Goal: Transaction & Acquisition: Purchase product/service

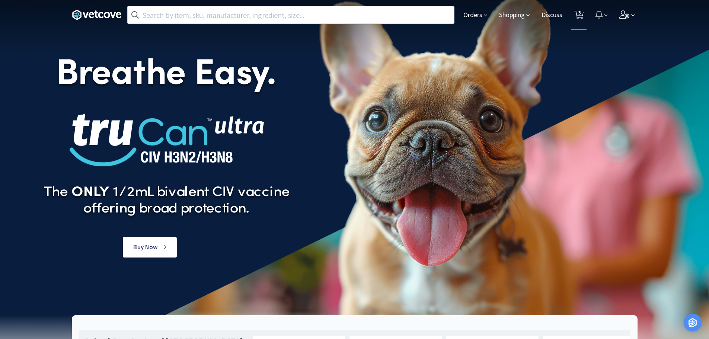
click at [580, 15] on span "3" at bounding box center [580, 13] width 3 height 30
select select "1"
select select "2"
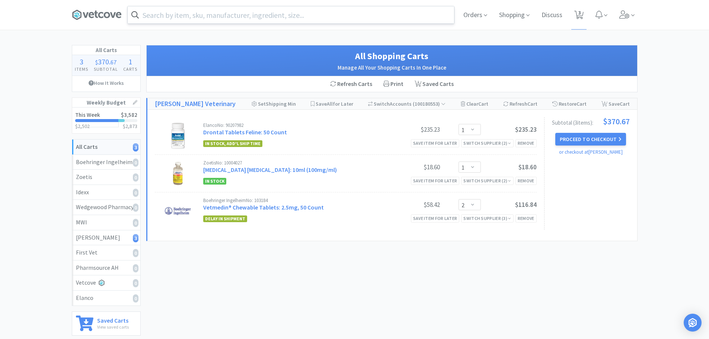
click at [187, 23] on div at bounding box center [290, 15] width 327 height 18
click at [189, 17] on input "text" at bounding box center [291, 14] width 327 height 17
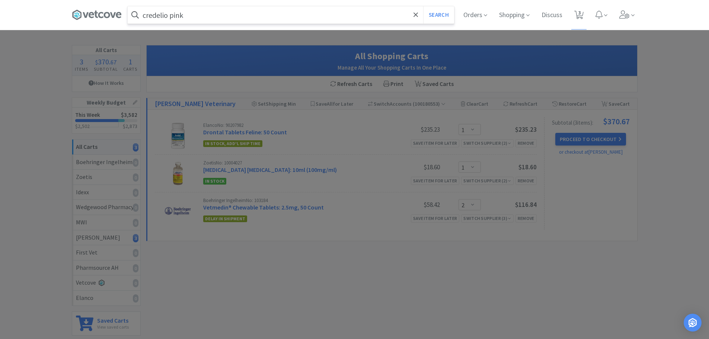
type input "credelio pink"
click at [423, 6] on button "Search" at bounding box center [438, 14] width 31 height 17
select select "1"
select select "2"
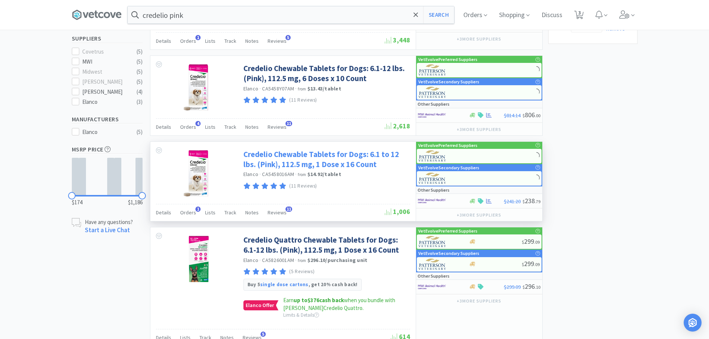
scroll to position [223, 0]
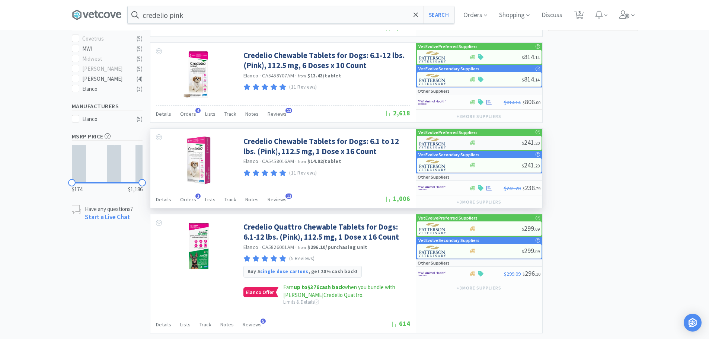
click at [486, 141] on div at bounding box center [495, 143] width 53 height 6
select select "1"
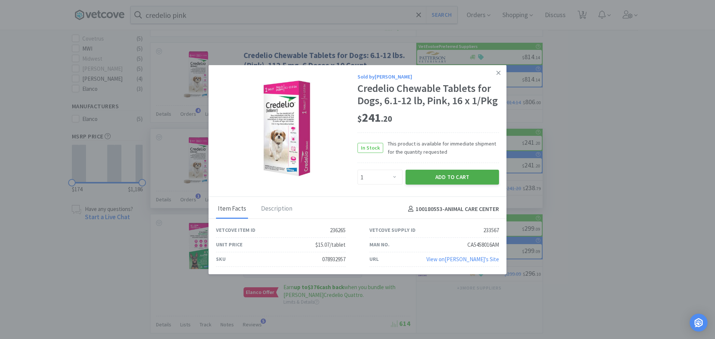
click at [421, 179] on button "Add to Cart" at bounding box center [451, 177] width 93 height 15
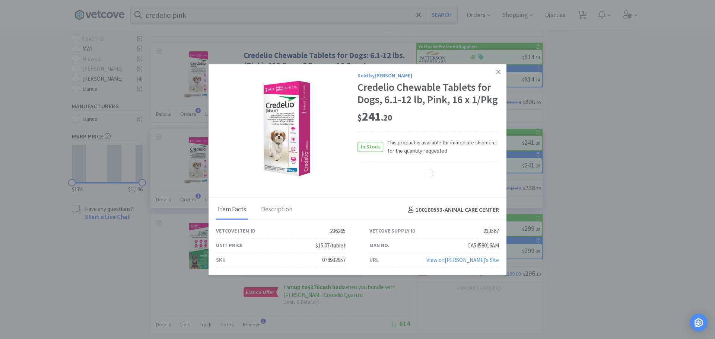
select select "1"
select select "2"
select select "1"
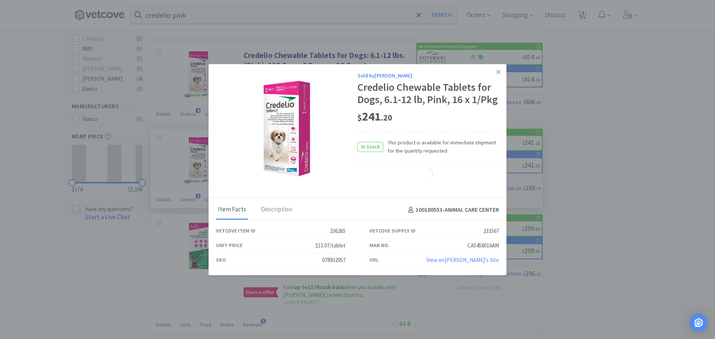
select select "1"
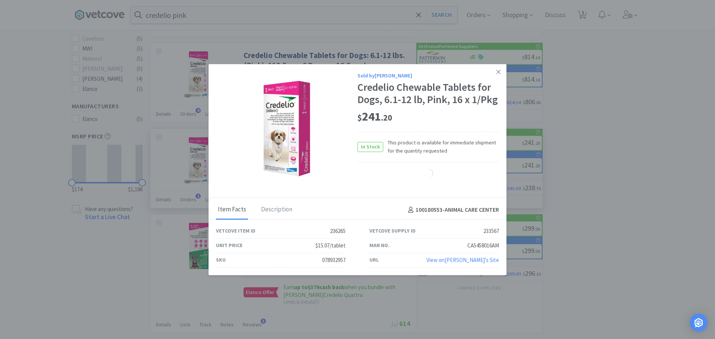
select select "1"
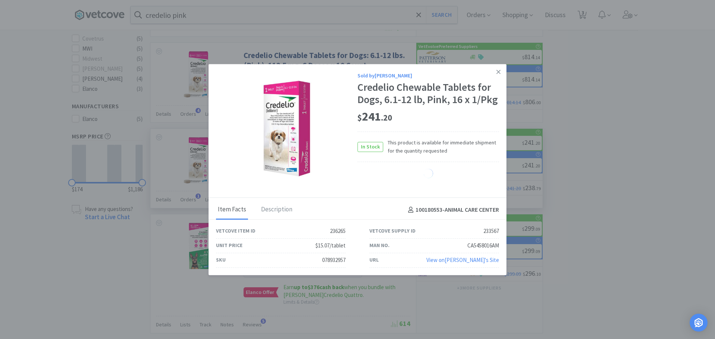
select select "1"
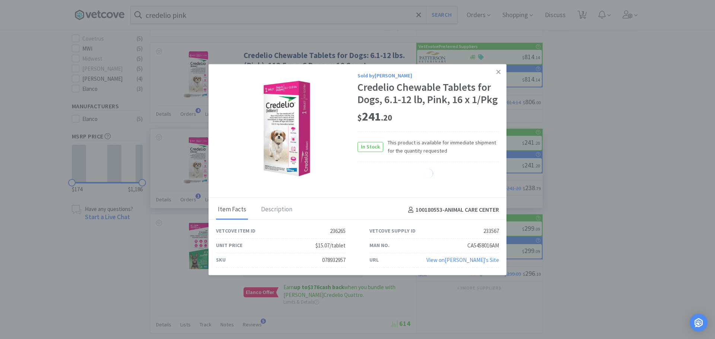
select select "1"
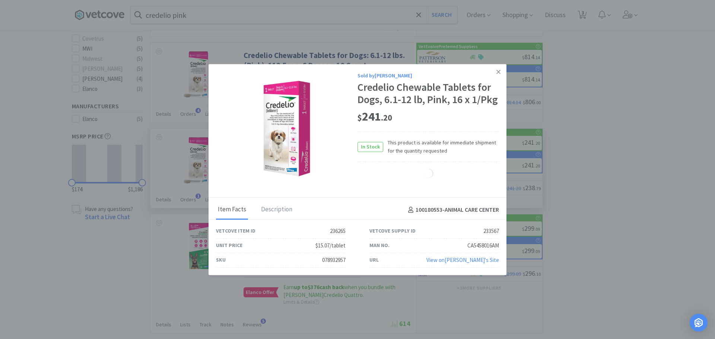
select select "1"
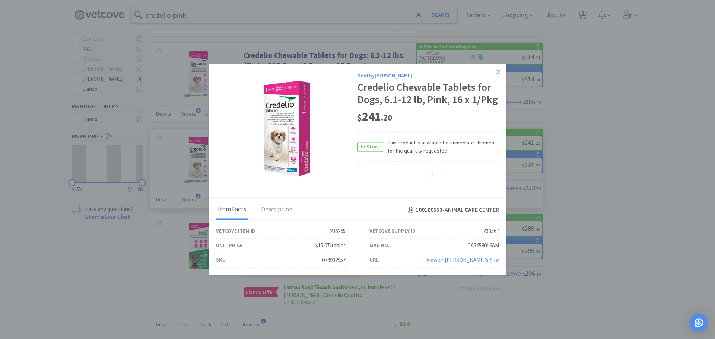
select select "1"
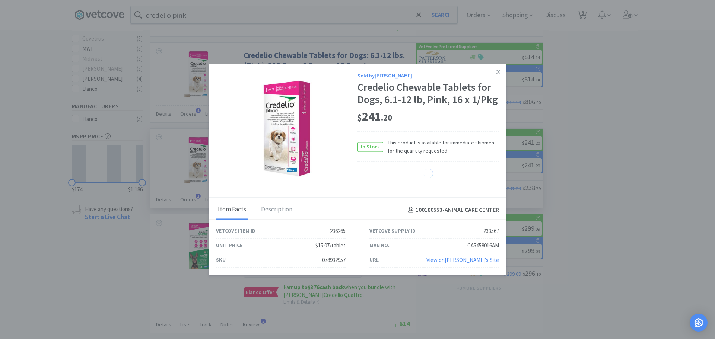
select select "1"
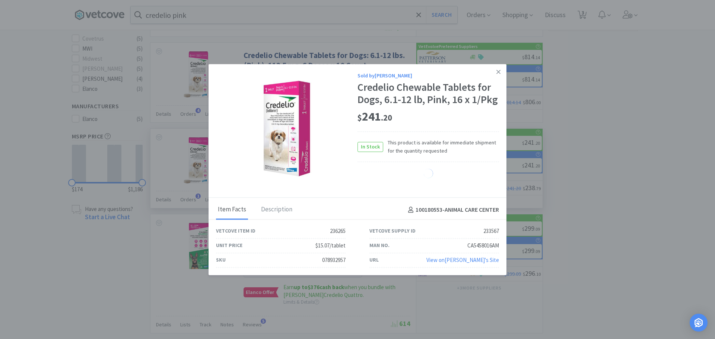
select select "1"
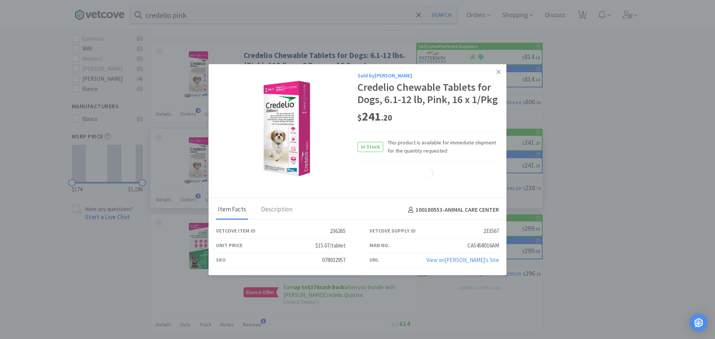
select select "1"
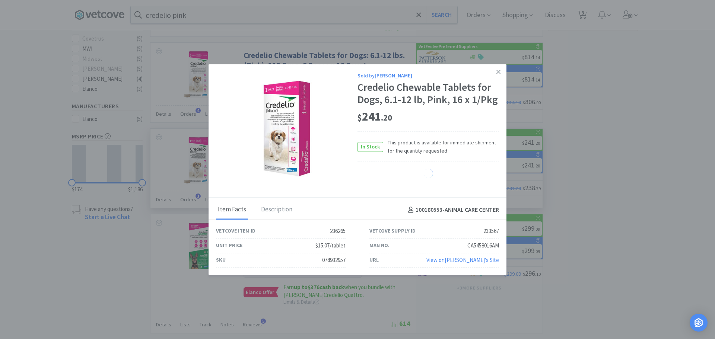
select select "1"
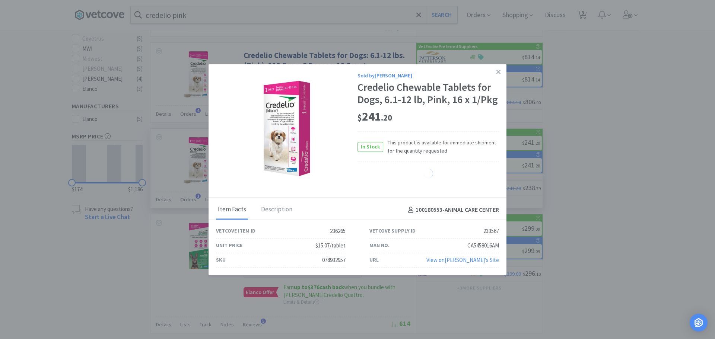
select select "1"
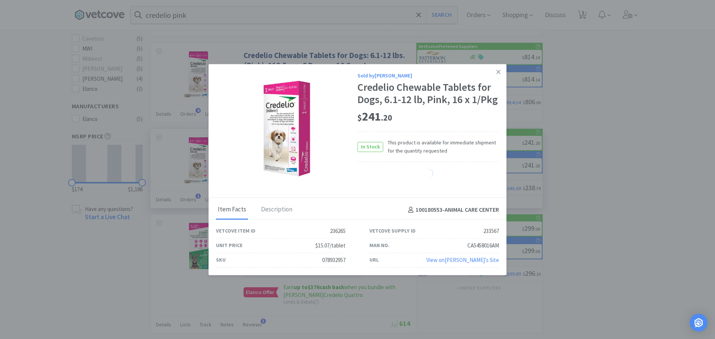
select select "1"
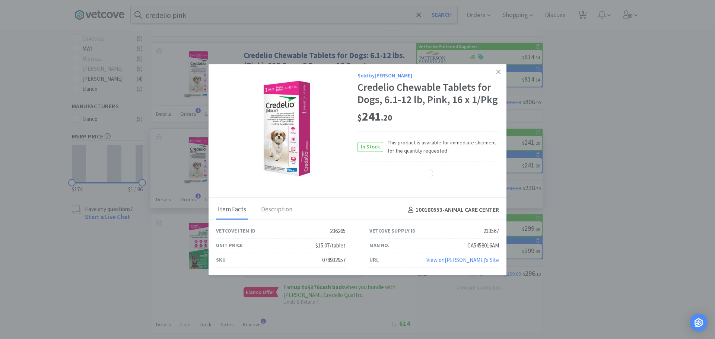
select select "1"
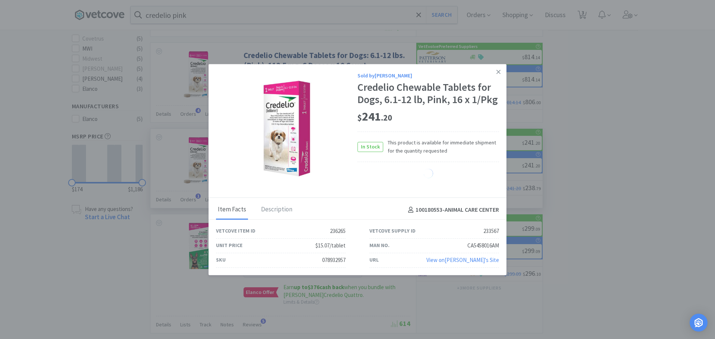
select select "1"
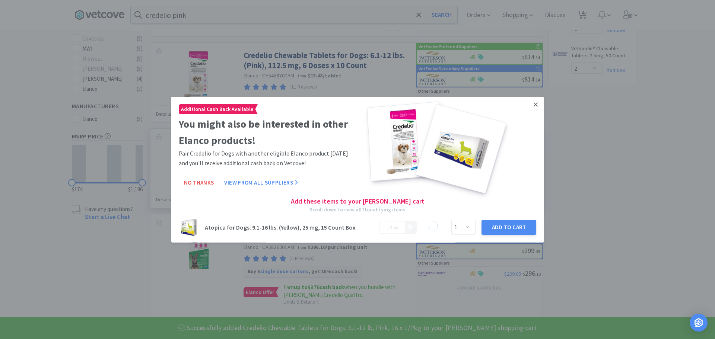
click at [532, 105] on link at bounding box center [535, 104] width 13 height 16
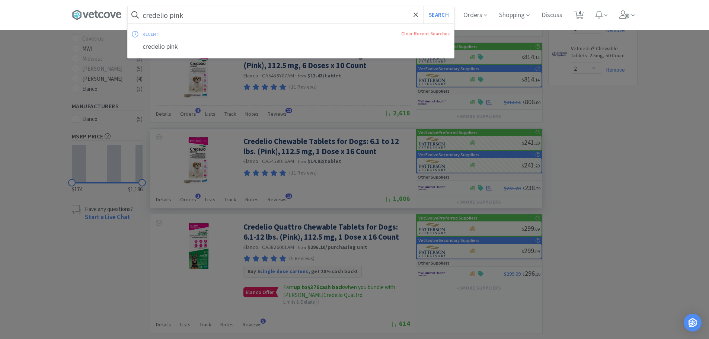
click at [216, 12] on input "credelio pink" at bounding box center [291, 14] width 327 height 17
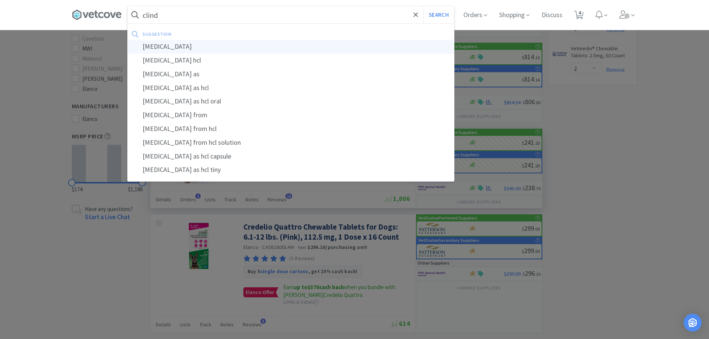
click at [173, 43] on div "[MEDICAL_DATA]" at bounding box center [291, 47] width 327 height 14
type input "[MEDICAL_DATA]"
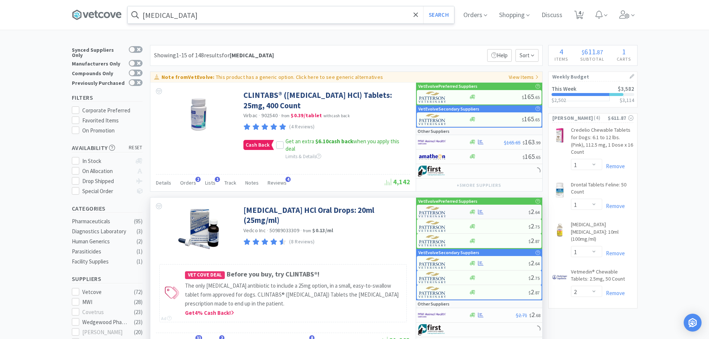
click at [499, 210] on div at bounding box center [499, 212] width 60 height 6
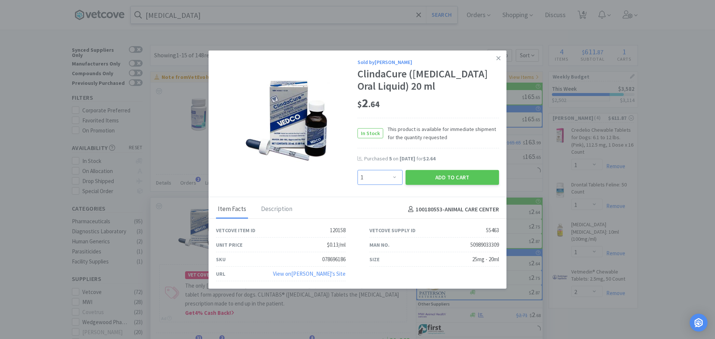
drag, startPoint x: 390, startPoint y: 184, endPoint x: 390, endPoint y: 178, distance: 5.6
click at [390, 184] on select "Enter Quantity 1 2 3 4 5 6 7 8 9 10 11 12 13 14 15 16 17 18 19 20 Enter Quantity" at bounding box center [379, 177] width 45 height 15
select select "4"
click at [357, 176] on select "Enter Quantity 1 2 3 4 5 6 7 8 9 10 11 12 13 14 15 16 17 18 19 20 Enter Quantity" at bounding box center [379, 177] width 45 height 15
click at [426, 182] on button "Add to Cart" at bounding box center [451, 177] width 93 height 15
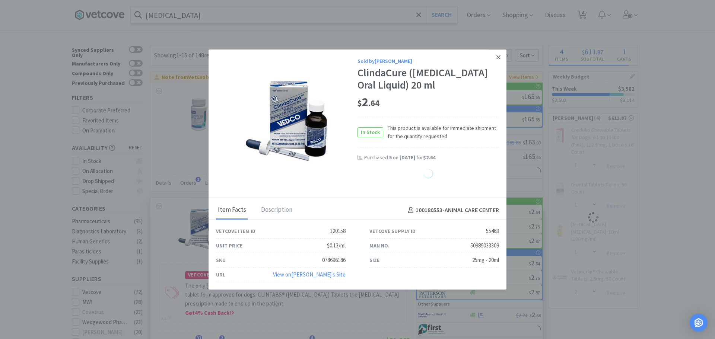
select select "4"
select select "1"
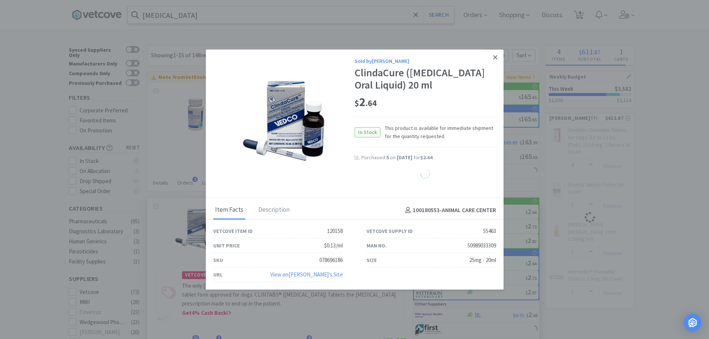
select select "2"
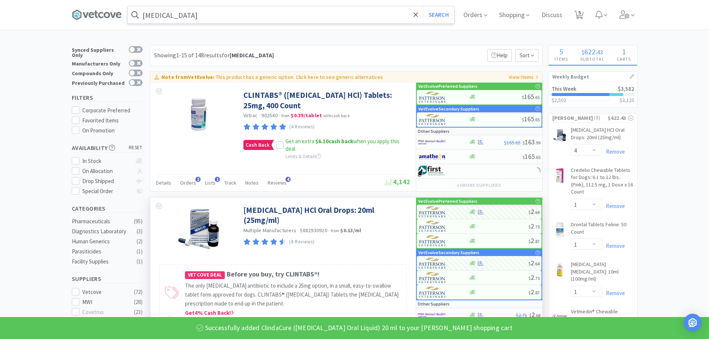
click at [211, 25] on div "[MEDICAL_DATA] Search Orders Shopping Discuss Discuss 5 5" at bounding box center [355, 15] width 566 height 30
click at [208, 15] on input "[MEDICAL_DATA]" at bounding box center [291, 14] width 327 height 17
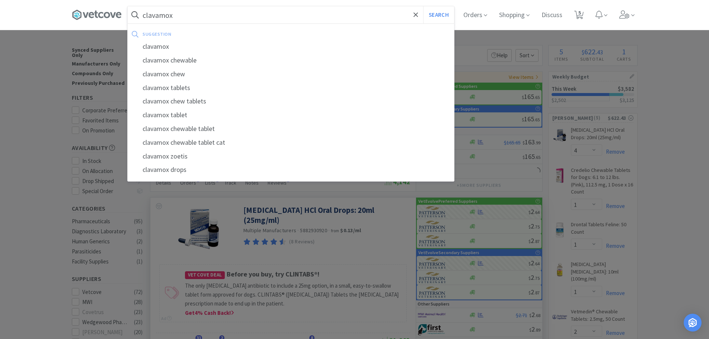
type input "clavamox"
click at [423, 6] on button "Search" at bounding box center [438, 14] width 31 height 17
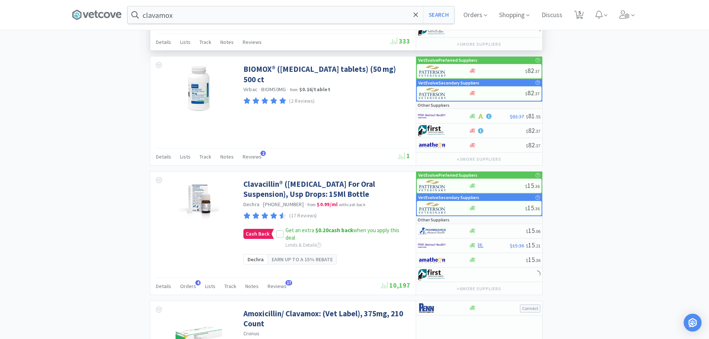
scroll to position [1005, 0]
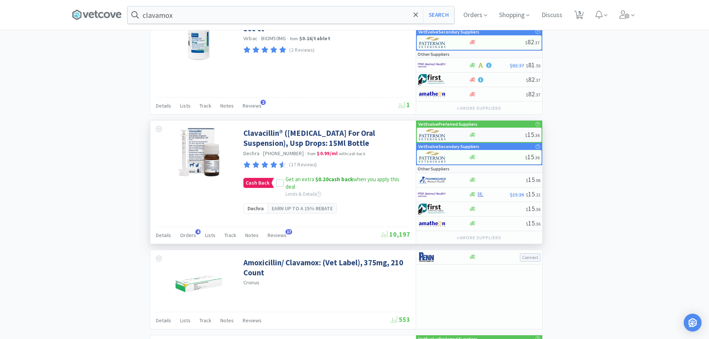
click at [490, 134] on div at bounding box center [497, 135] width 56 height 6
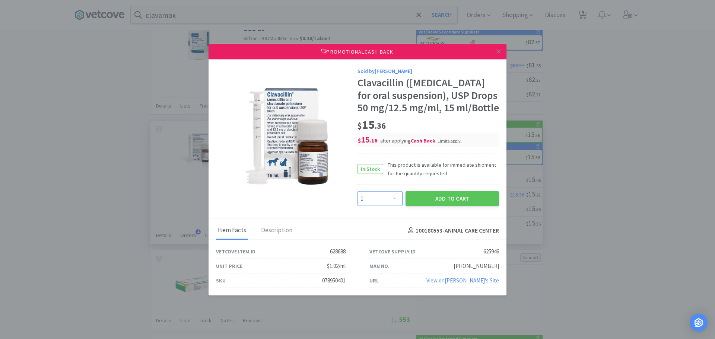
click at [378, 203] on select "Enter Quantity 1 2 3 4 5 6 7 8 9 10 11 12 13 14 15 16 17 18 19 20 Enter Quantity" at bounding box center [379, 198] width 45 height 15
select select "2"
click at [357, 199] on select "Enter Quantity 1 2 3 4 5 6 7 8 9 10 11 12 13 14 15 16 17 18 19 20 Enter Quantity" at bounding box center [379, 198] width 45 height 15
click at [442, 206] on button "Add to Cart" at bounding box center [451, 198] width 93 height 15
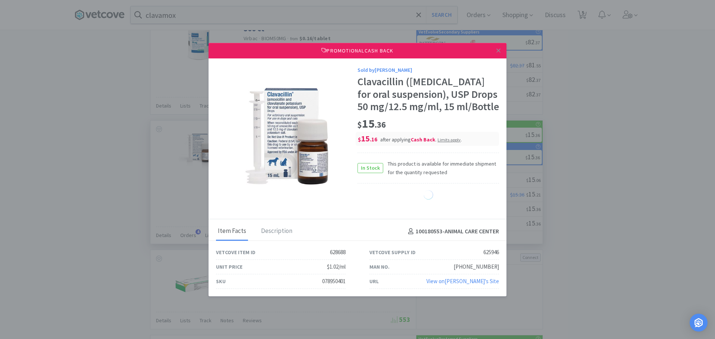
select select "2"
select select "4"
select select "1"
select select "2"
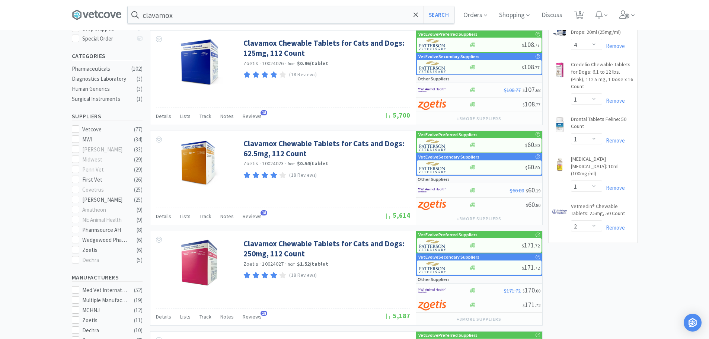
scroll to position [21, 0]
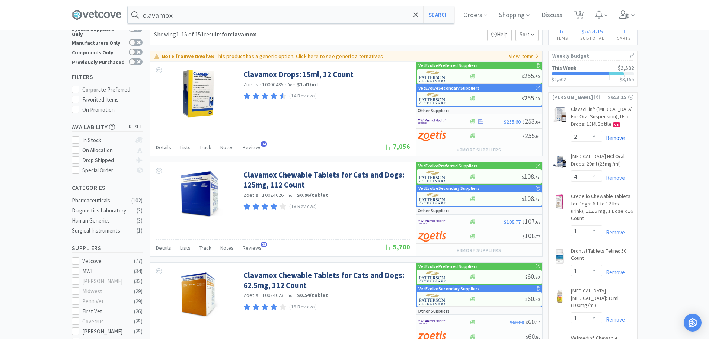
click at [617, 141] on link "Remove" at bounding box center [613, 137] width 23 height 7
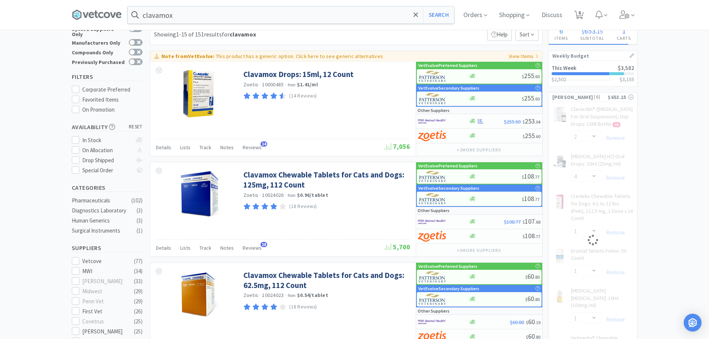
select select "1"
select select "2"
select select "4"
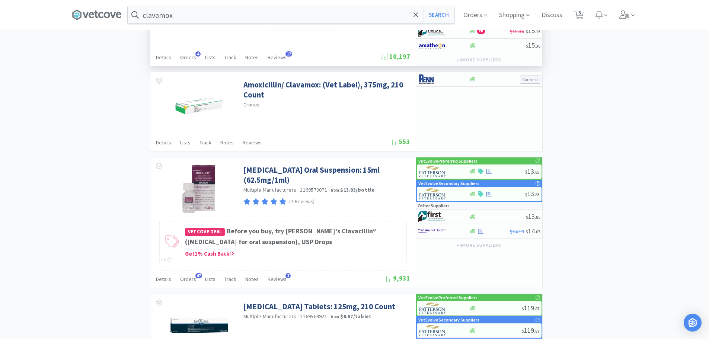
scroll to position [1206, 0]
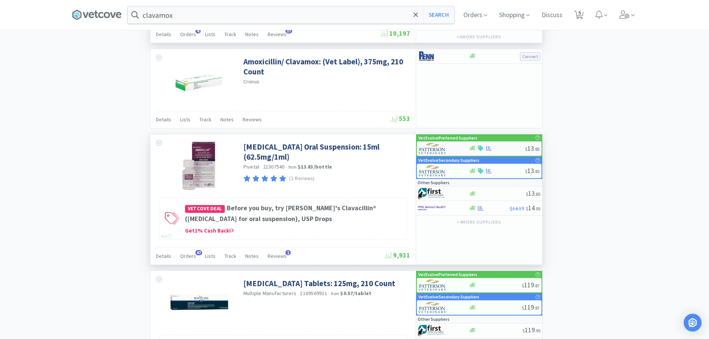
click at [501, 145] on div "$ 13 . 83" at bounding box center [479, 148] width 125 height 15
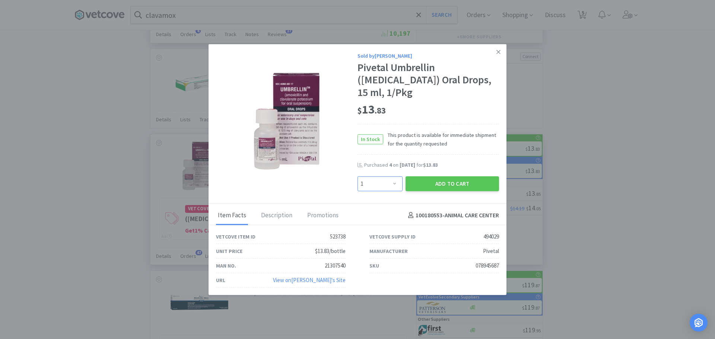
click at [389, 187] on select "Enter Quantity 1 2 3 4 5 6 7 8 9 10 11 12 13 14 15 16 17 18 19 20 Enter Quantity" at bounding box center [379, 183] width 45 height 15
select select "2"
click at [357, 176] on select "Enter Quantity 1 2 3 4 5 6 7 8 9 10 11 12 13 14 15 16 17 18 19 20 Enter Quantity" at bounding box center [379, 183] width 45 height 15
click at [427, 180] on button "Add to Cart" at bounding box center [451, 183] width 93 height 15
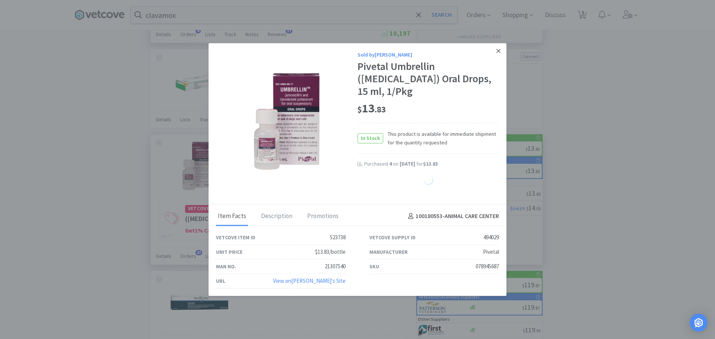
select select "4"
select select "1"
select select "2"
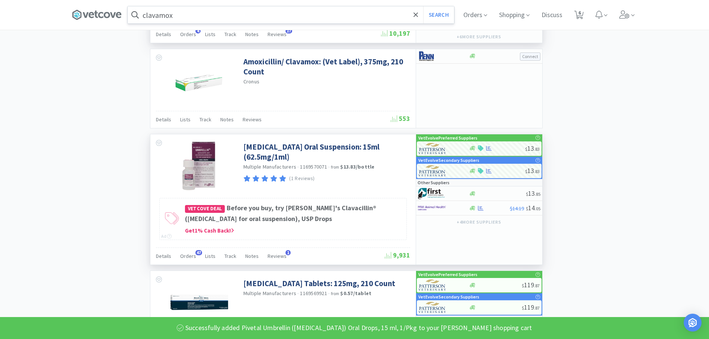
click at [186, 15] on input "clavamox" at bounding box center [291, 14] width 327 height 17
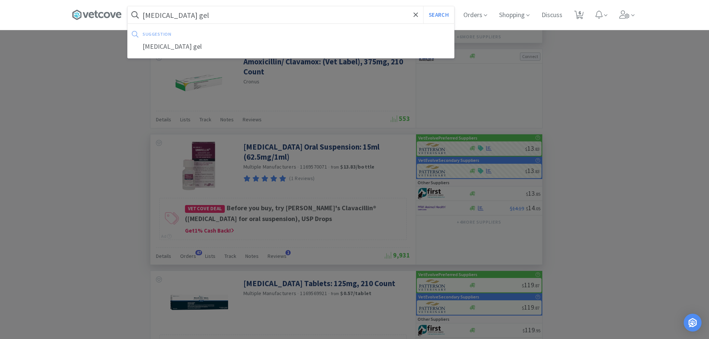
type input "[MEDICAL_DATA] gel"
click at [423, 6] on button "Search" at bounding box center [438, 14] width 31 height 17
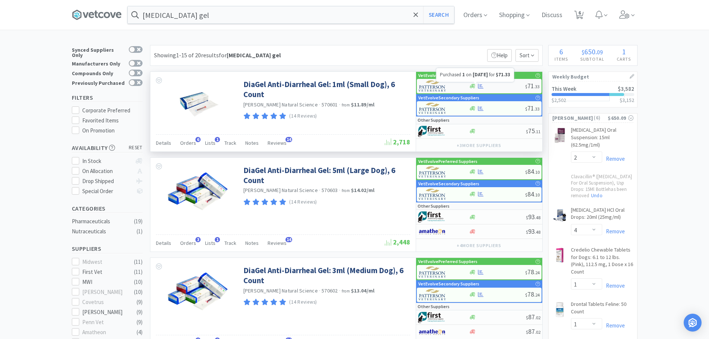
click at [502, 83] on div at bounding box center [497, 86] width 56 height 6
select select "1"
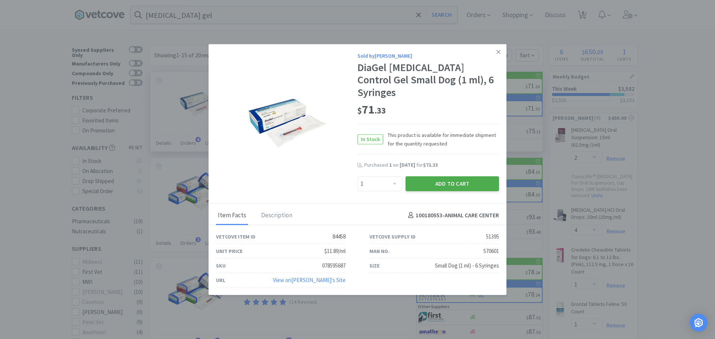
click at [439, 176] on button "Add to Cart" at bounding box center [451, 183] width 93 height 15
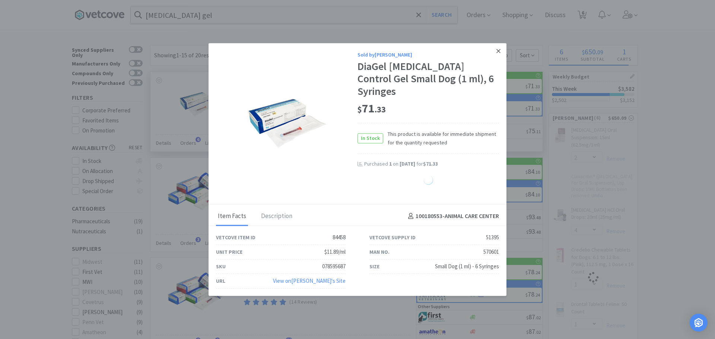
select select "1"
select select "2"
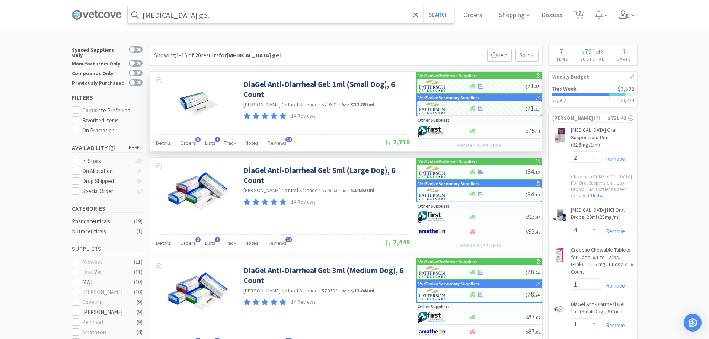
click at [225, 13] on input "[MEDICAL_DATA] gel" at bounding box center [291, 14] width 327 height 17
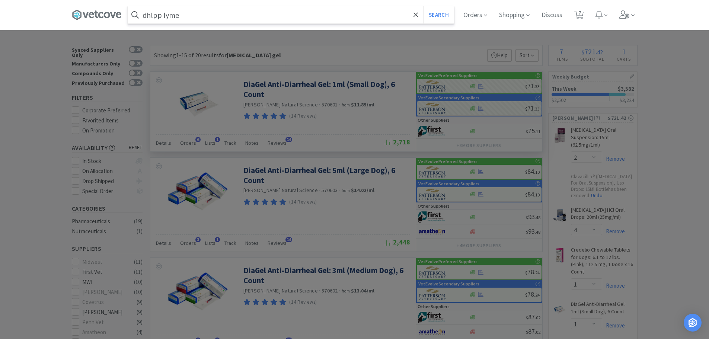
click at [423, 6] on button "Search" at bounding box center [438, 14] width 31 height 17
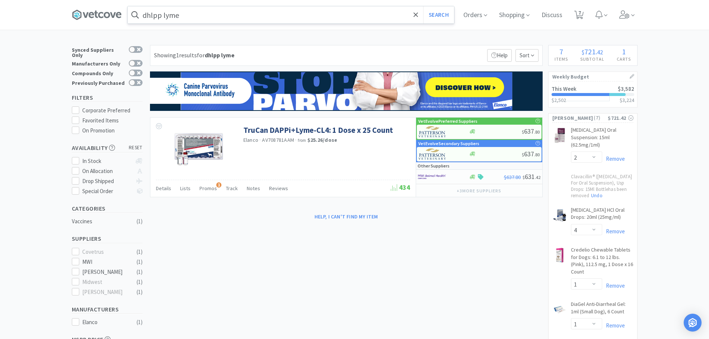
click at [213, 18] on input "dhlpp lyme" at bounding box center [291, 14] width 327 height 17
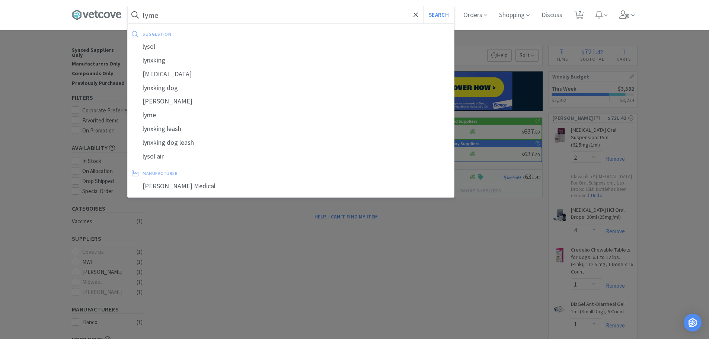
type input "lyme"
click at [423, 6] on button "Search" at bounding box center [438, 14] width 31 height 17
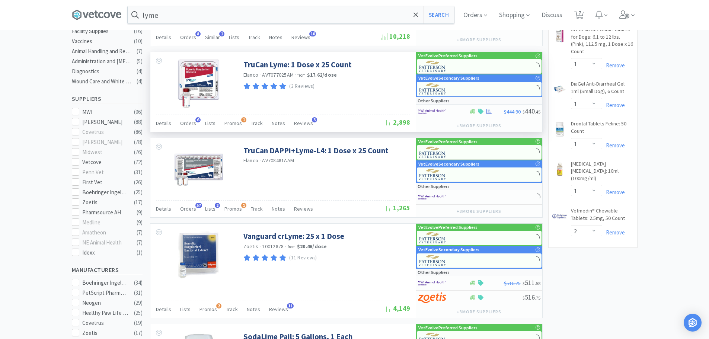
scroll to position [223, 0]
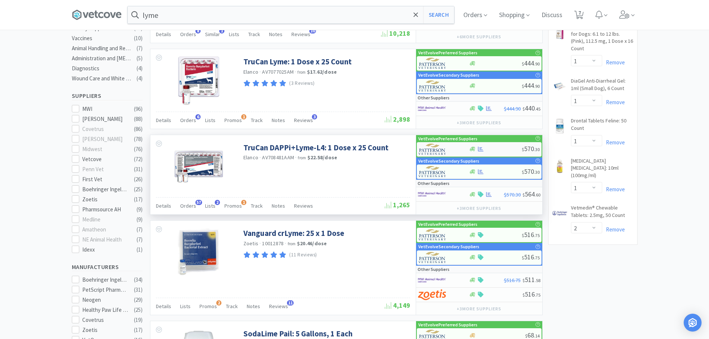
click at [497, 147] on div at bounding box center [495, 149] width 53 height 6
select select "1"
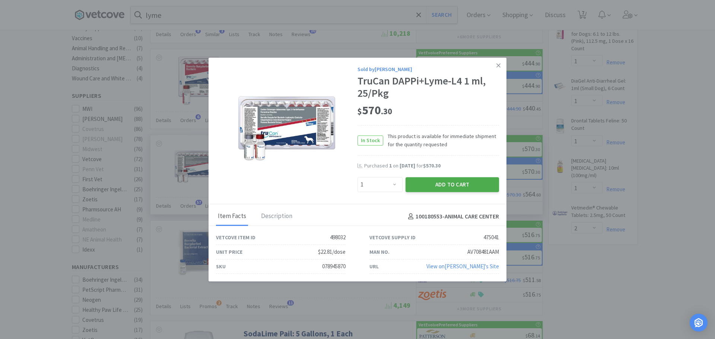
click at [432, 178] on button "Add to Cart" at bounding box center [451, 184] width 93 height 15
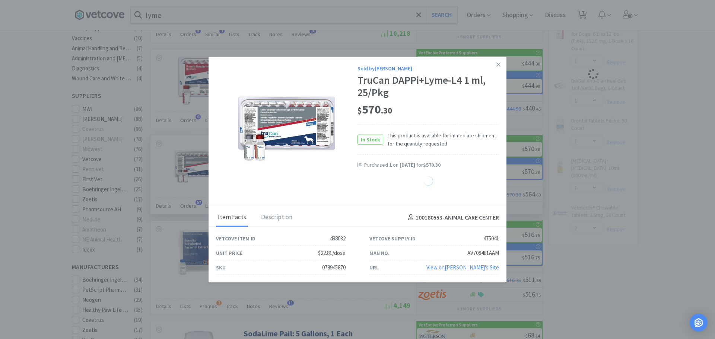
select select "1"
select select "2"
select select "1"
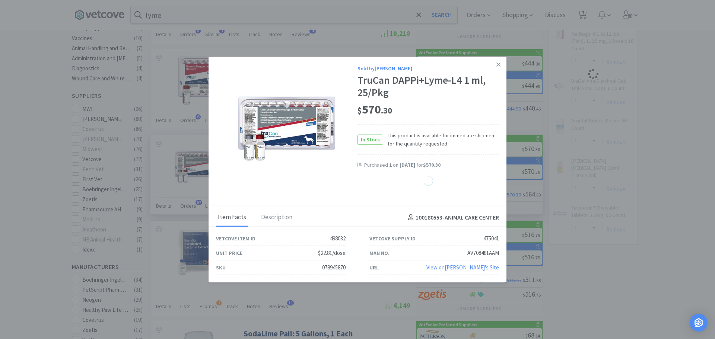
select select "1"
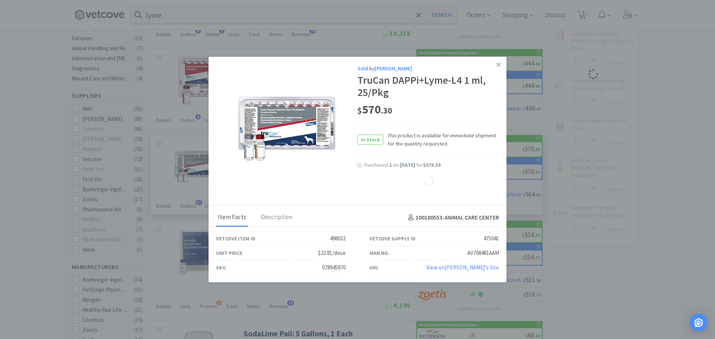
select select "1"
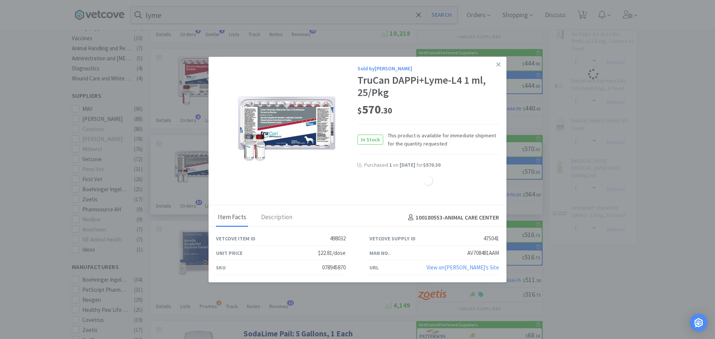
select select "1"
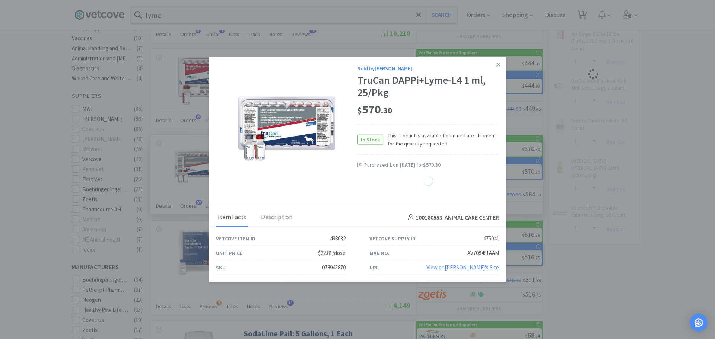
select select "1"
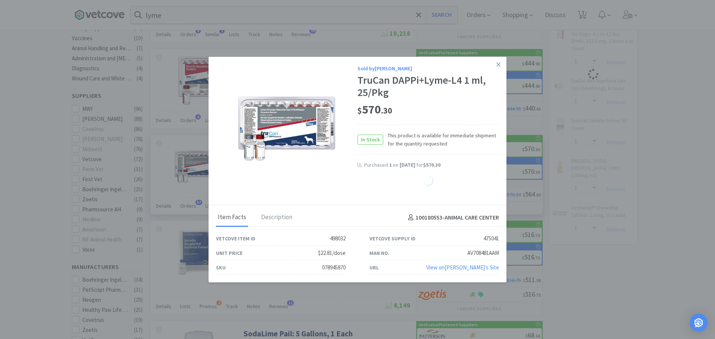
select select "1"
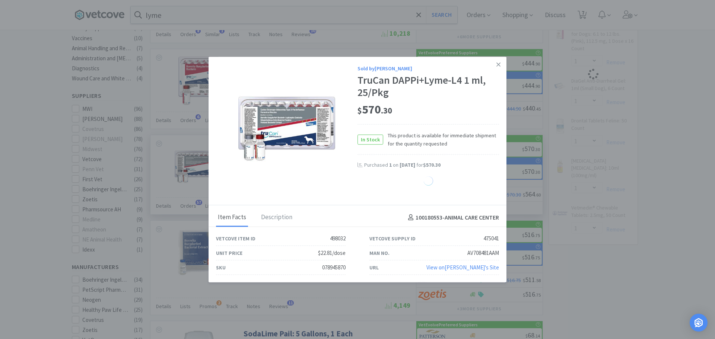
select select "1"
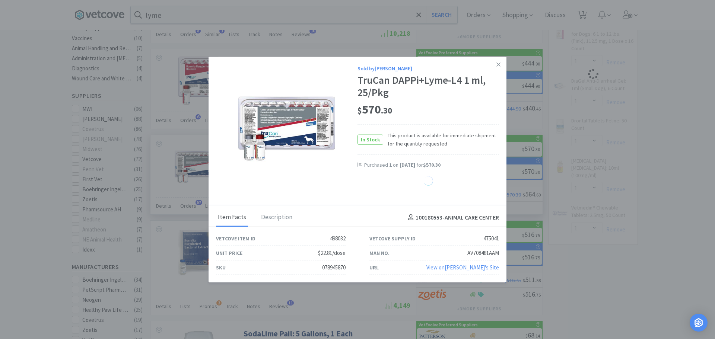
select select "1"
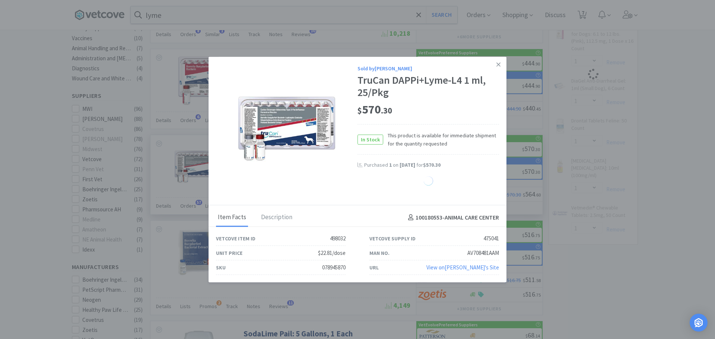
select select "1"
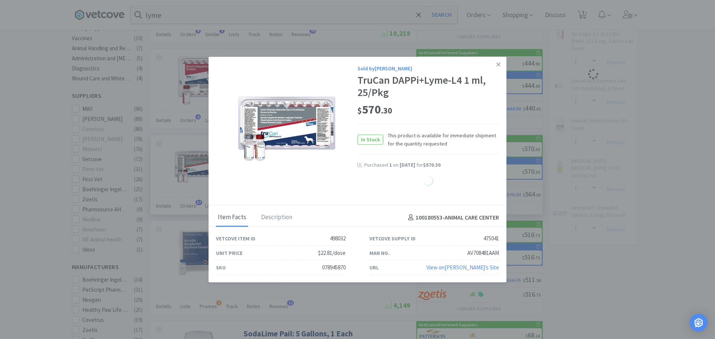
select select "1"
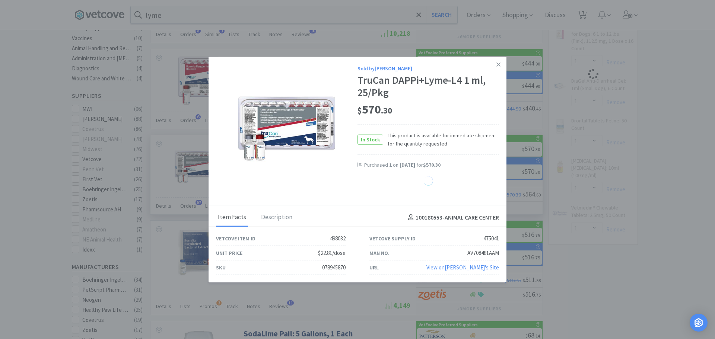
select select "1"
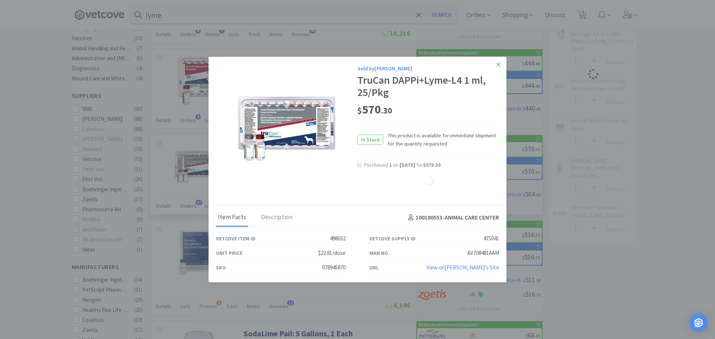
select select "1"
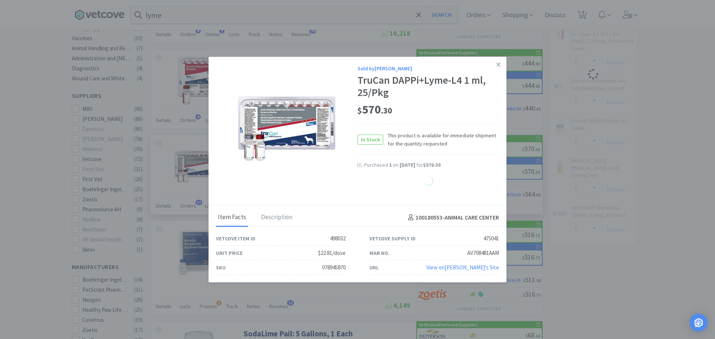
select select "1"
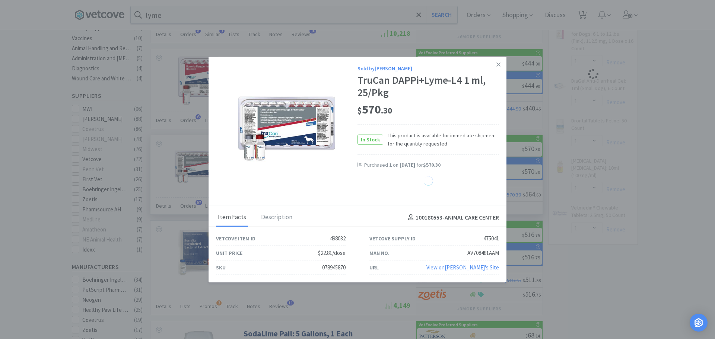
select select "1"
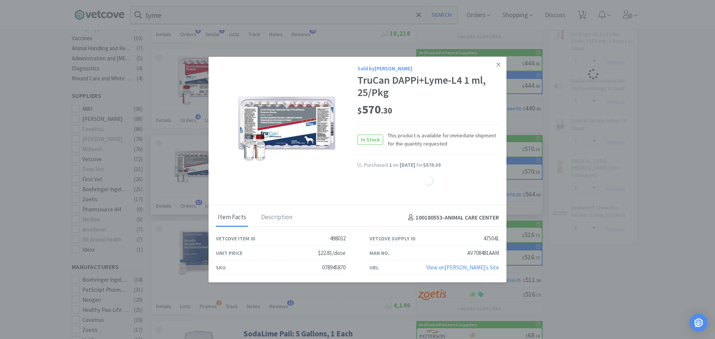
select select "1"
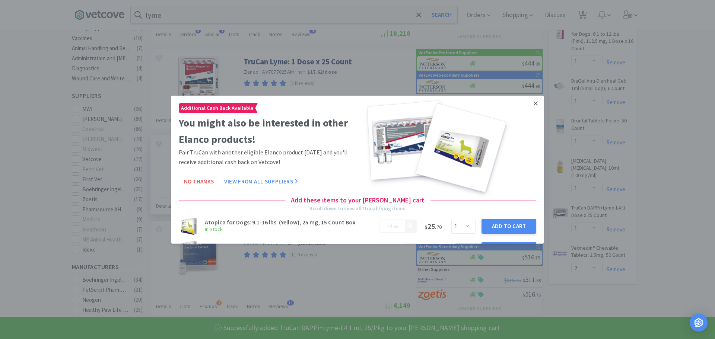
click at [534, 104] on icon at bounding box center [536, 103] width 4 height 7
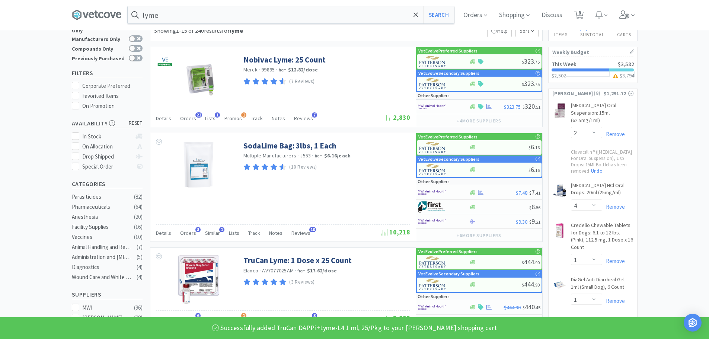
scroll to position [0, 0]
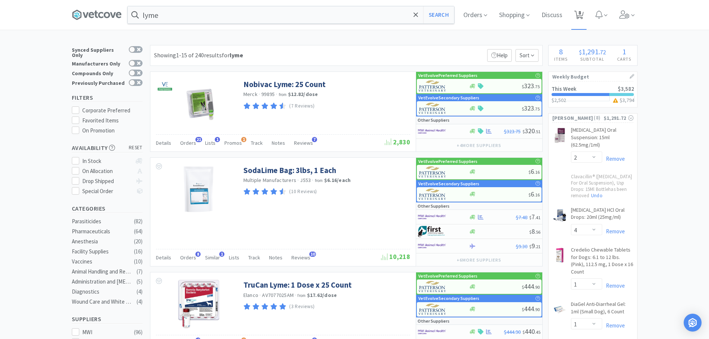
click at [580, 17] on icon at bounding box center [578, 15] width 9 height 8
select select "2"
select select "4"
select select "1"
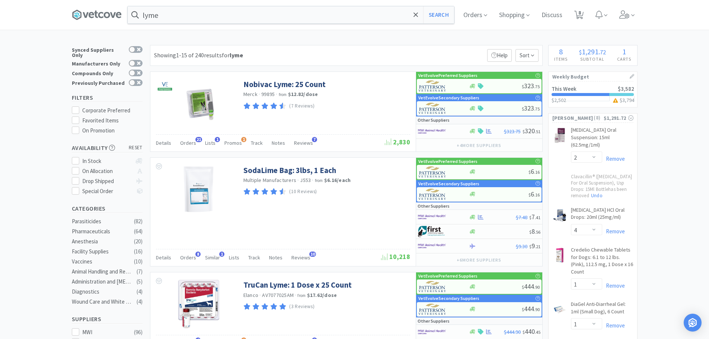
select select "1"
select select "2"
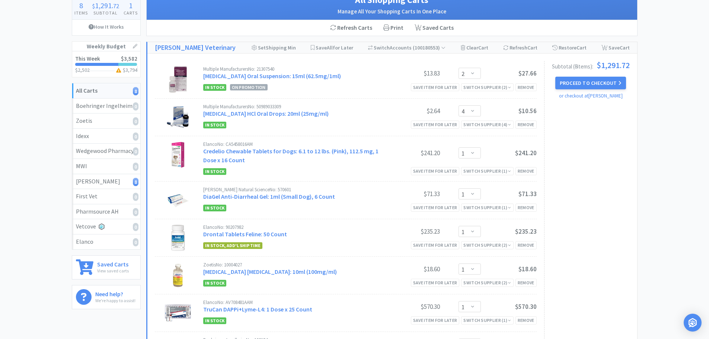
scroll to position [74, 0]
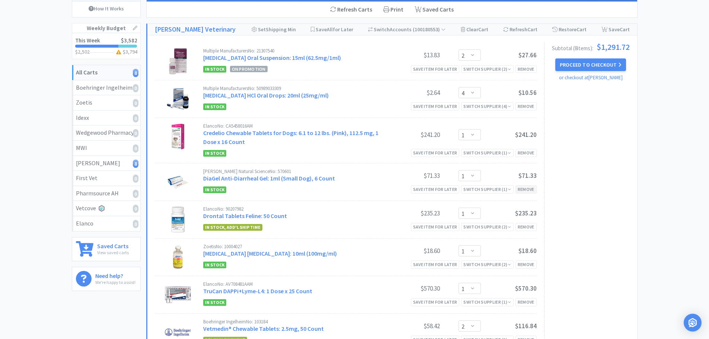
click at [529, 193] on div "Remove" at bounding box center [526, 189] width 21 height 8
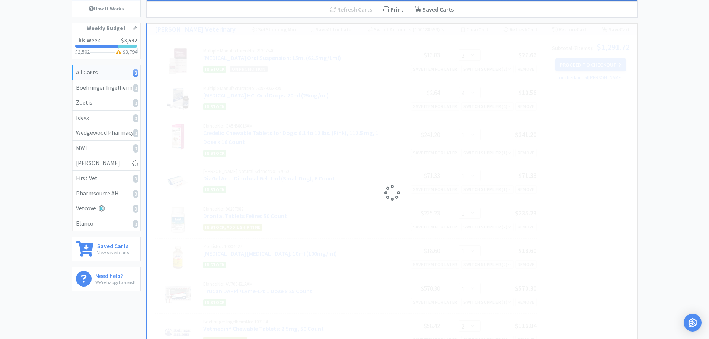
select select "2"
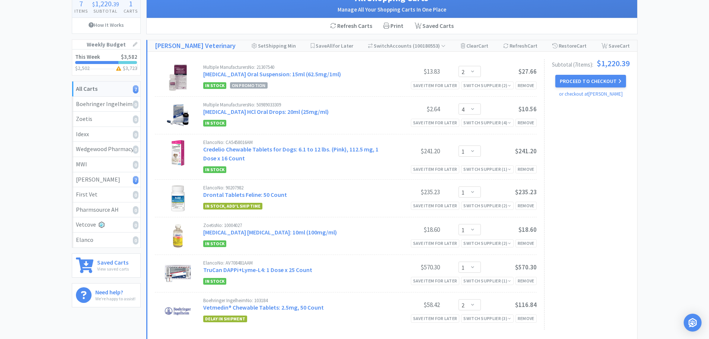
scroll to position [45, 0]
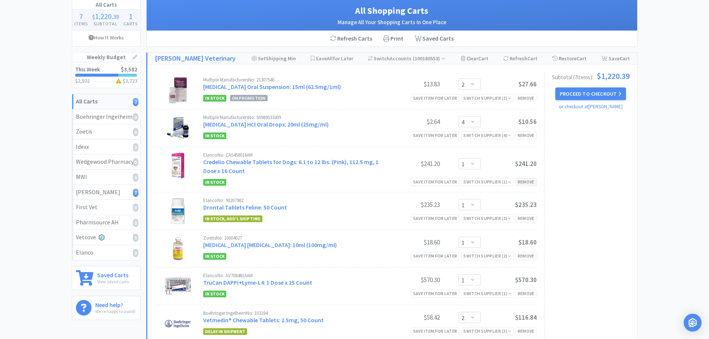
click at [529, 186] on div "Remove" at bounding box center [526, 182] width 21 height 8
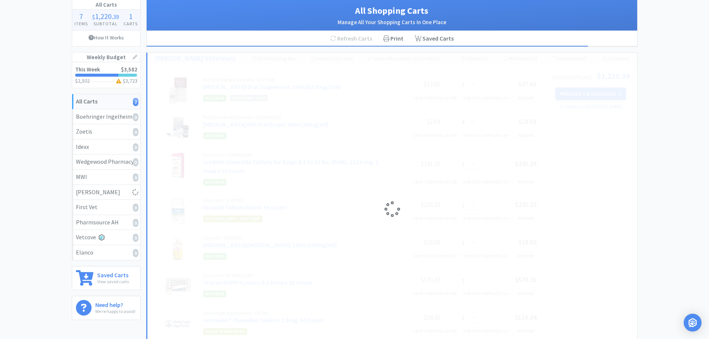
select select "2"
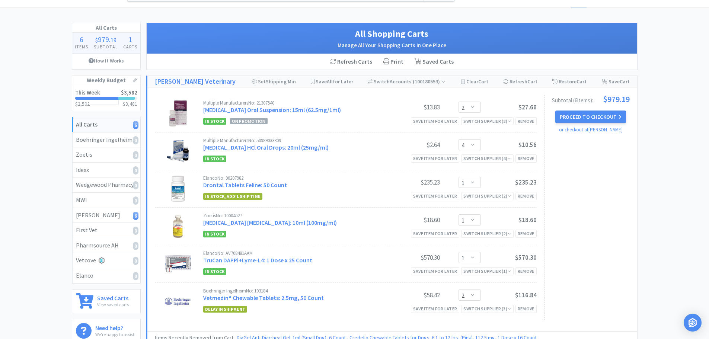
scroll to position [0, 0]
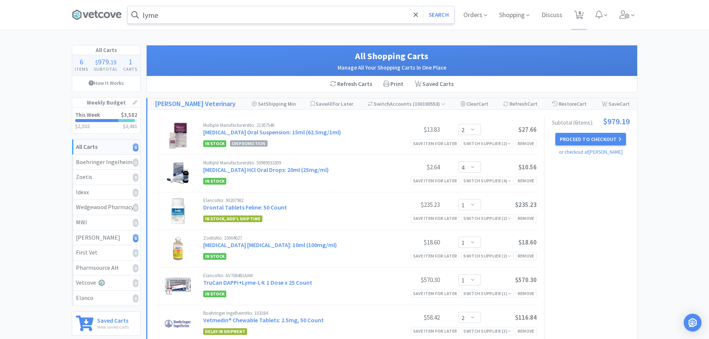
click at [191, 16] on input "lyme" at bounding box center [291, 14] width 327 height 17
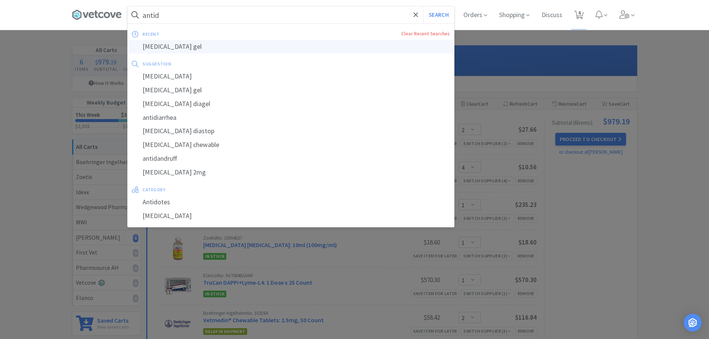
click at [184, 44] on div "[MEDICAL_DATA] gel" at bounding box center [291, 47] width 327 height 14
type input "[MEDICAL_DATA] gel"
select select "2"
select select "4"
select select "1"
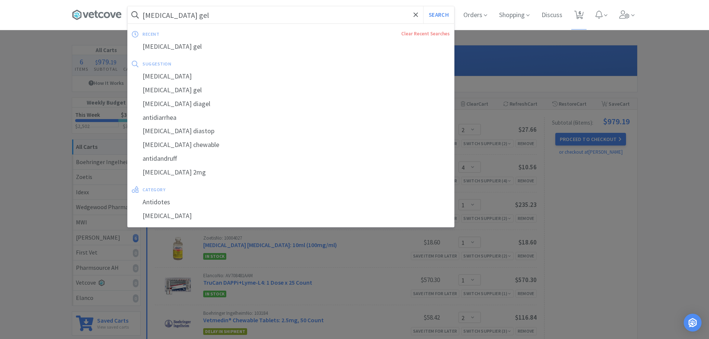
select select "1"
select select "2"
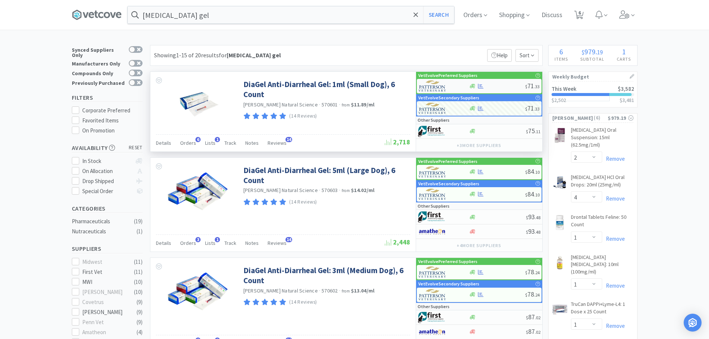
click at [498, 85] on div at bounding box center [497, 86] width 56 height 6
select select "1"
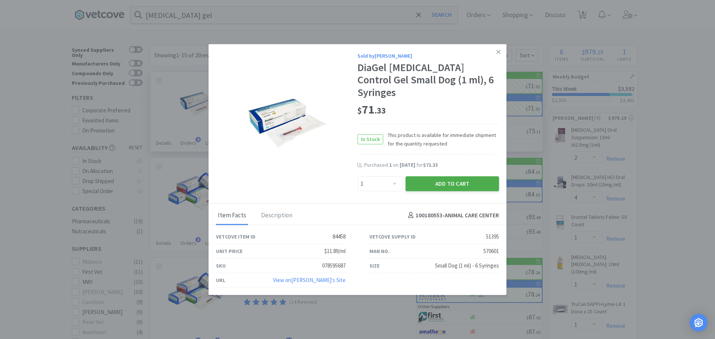
click at [422, 176] on button "Add to Cart" at bounding box center [451, 183] width 93 height 15
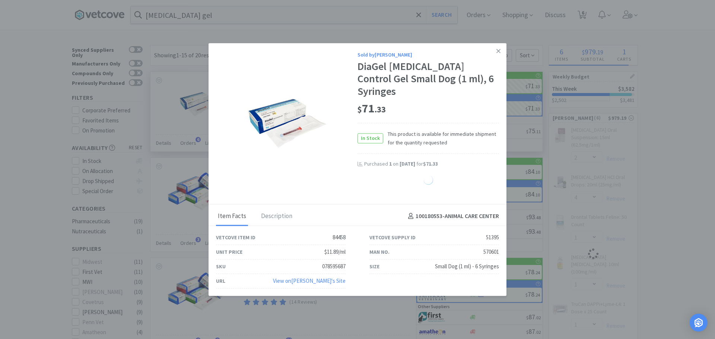
select select "1"
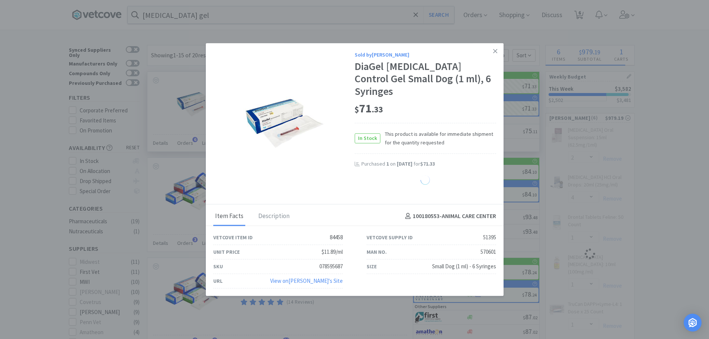
select select "2"
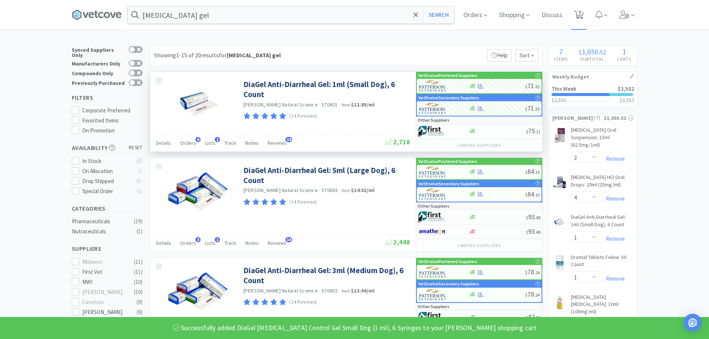
click at [584, 16] on icon at bounding box center [578, 15] width 9 height 8
select select "2"
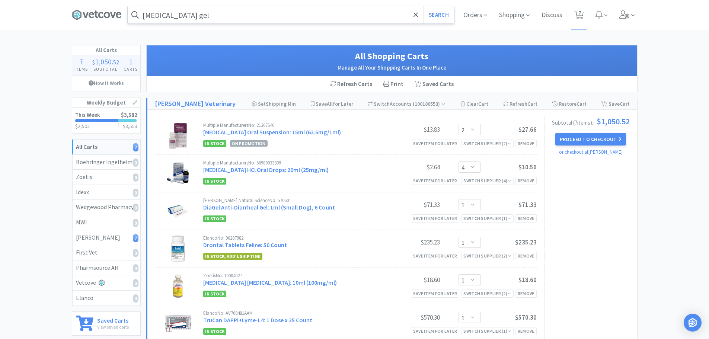
click at [274, 20] on input "[MEDICAL_DATA] gel" at bounding box center [291, 14] width 327 height 17
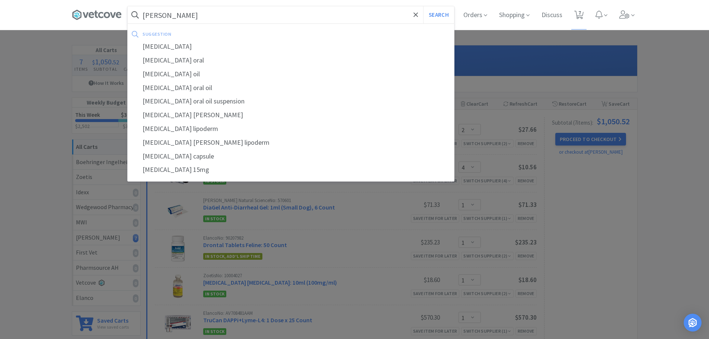
click at [152, 48] on div "[MEDICAL_DATA]" at bounding box center [291, 47] width 327 height 14
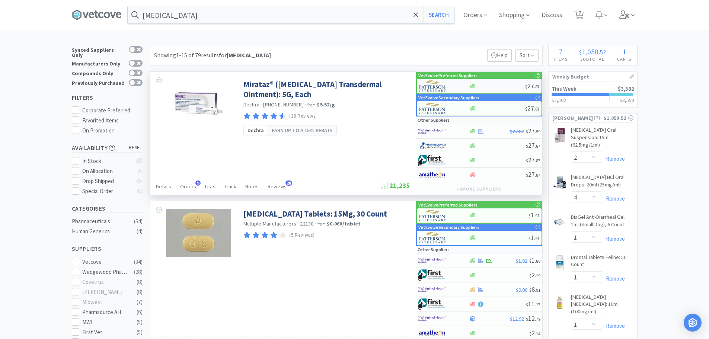
click at [487, 81] on div "$ 27 . 87" at bounding box center [479, 86] width 125 height 15
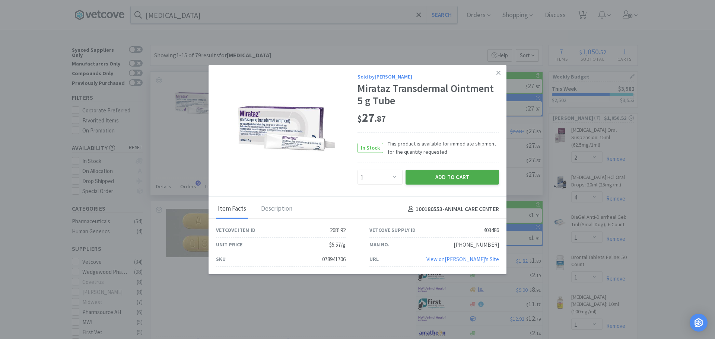
click at [437, 173] on button "Add to Cart" at bounding box center [451, 177] width 93 height 15
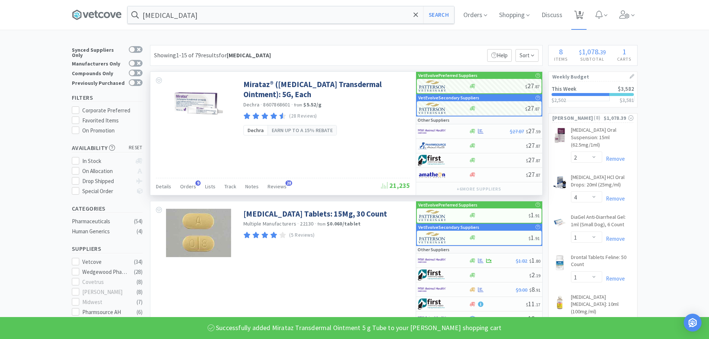
click at [580, 18] on icon at bounding box center [578, 15] width 9 height 8
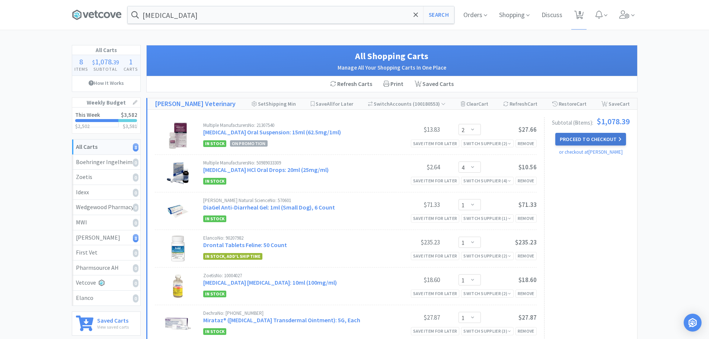
click at [604, 143] on button "Proceed to Checkout" at bounding box center [590, 139] width 71 height 13
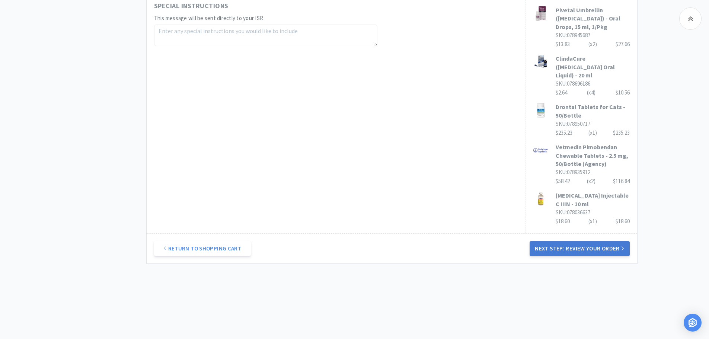
click at [584, 248] on button "Next Step: Review Your Order" at bounding box center [580, 248] width 100 height 15
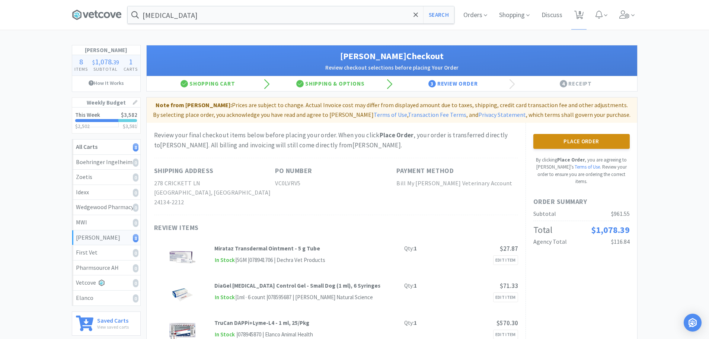
click at [573, 143] on button "Place Order" at bounding box center [582, 141] width 96 height 15
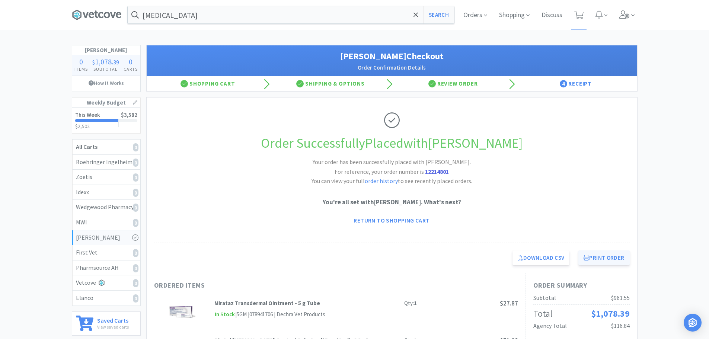
click at [593, 262] on button "Print Order" at bounding box center [604, 258] width 51 height 15
click at [89, 13] on icon at bounding box center [97, 14] width 50 height 11
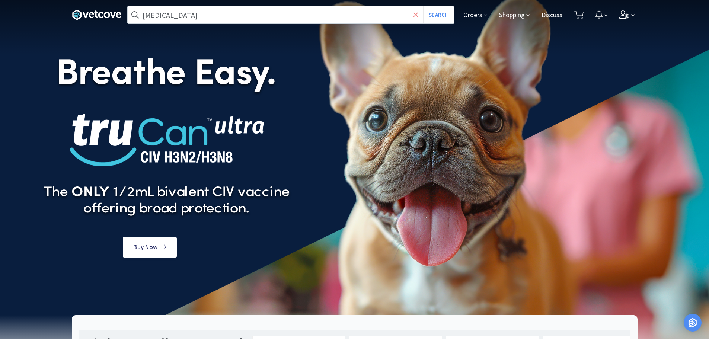
click at [415, 14] on icon at bounding box center [416, 14] width 4 height 4
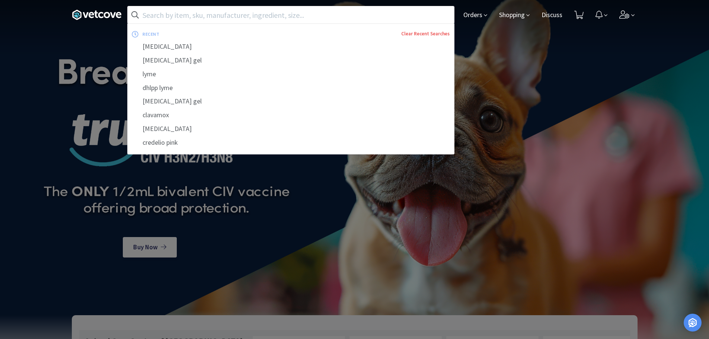
click at [430, 34] on link "Clear Recent Searches" at bounding box center [425, 34] width 48 height 6
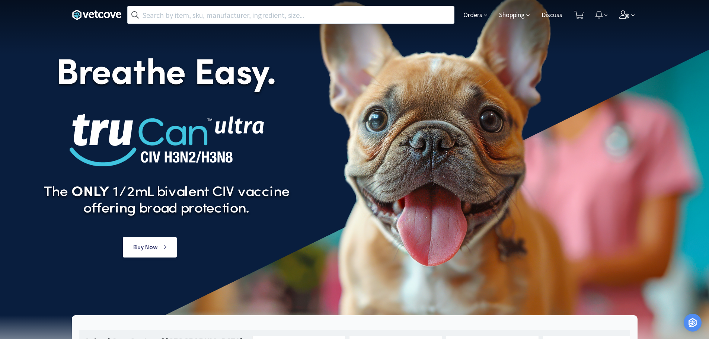
click at [487, 58] on div at bounding box center [354, 169] width 709 height 339
